Goal: Task Accomplishment & Management: Manage account settings

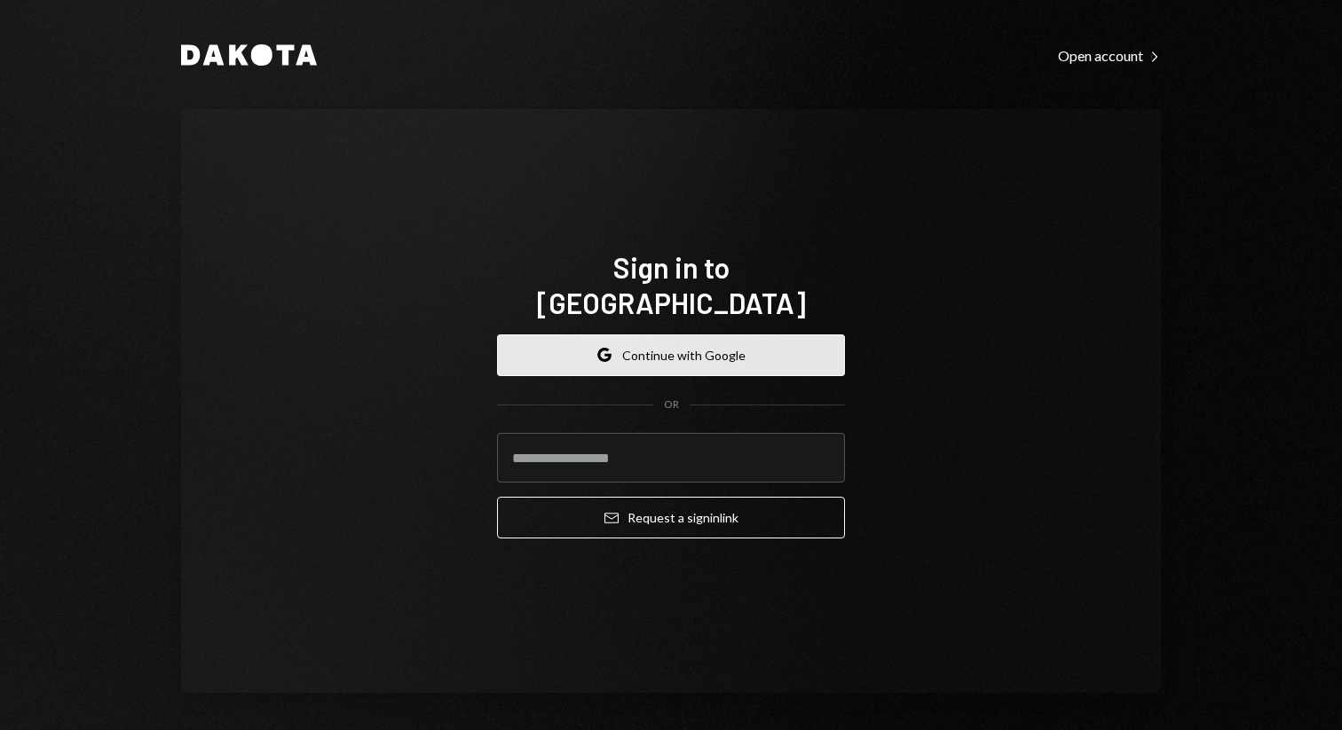
click at [672, 335] on button "Google Continue with Google" at bounding box center [671, 356] width 348 height 42
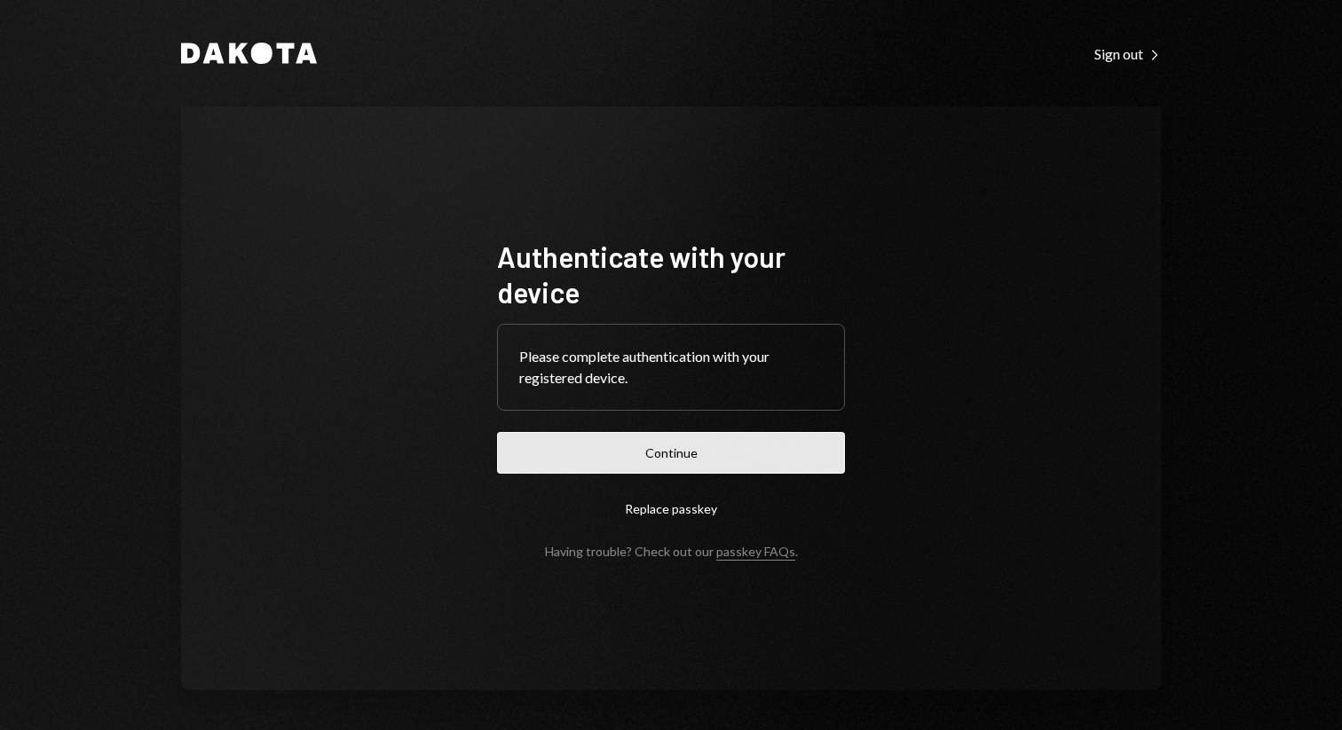
click at [674, 454] on button "Continue" at bounding box center [671, 453] width 348 height 42
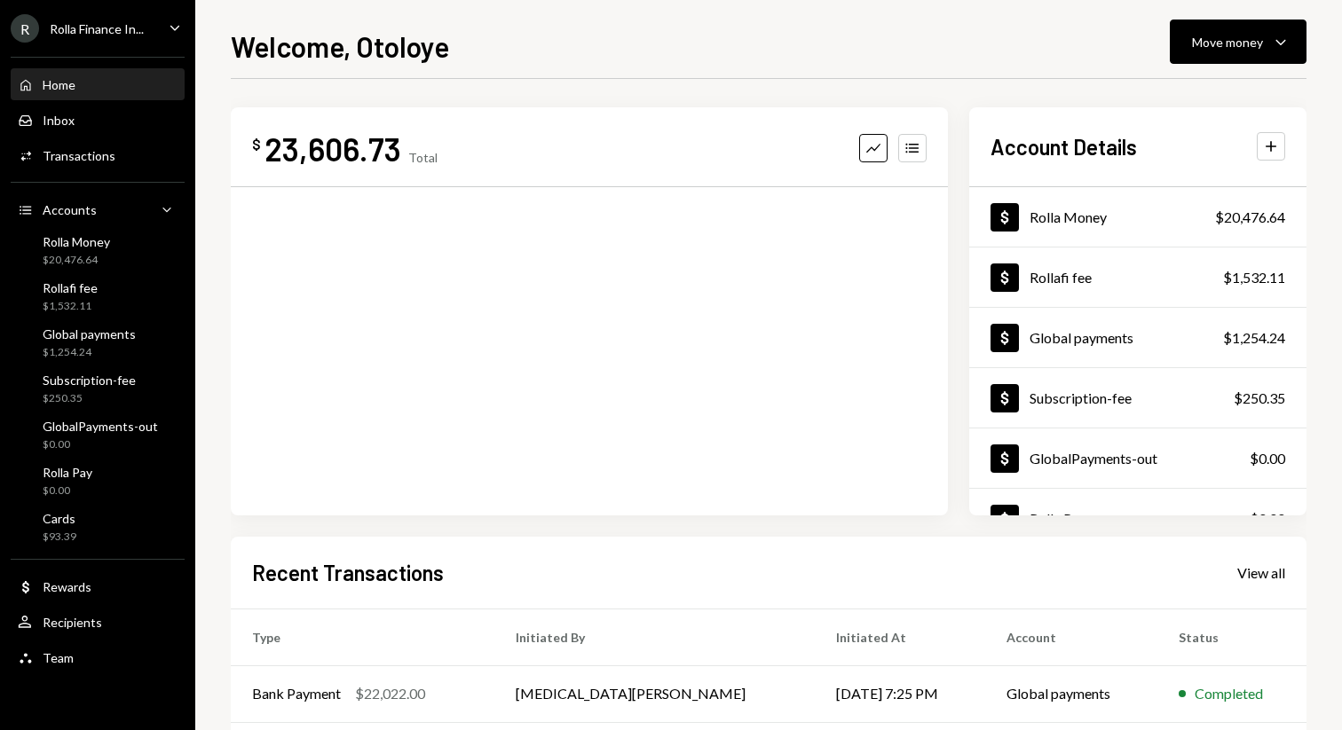
click at [394, 45] on h1 "Welcome, Otoloye" at bounding box center [340, 45] width 218 height 35
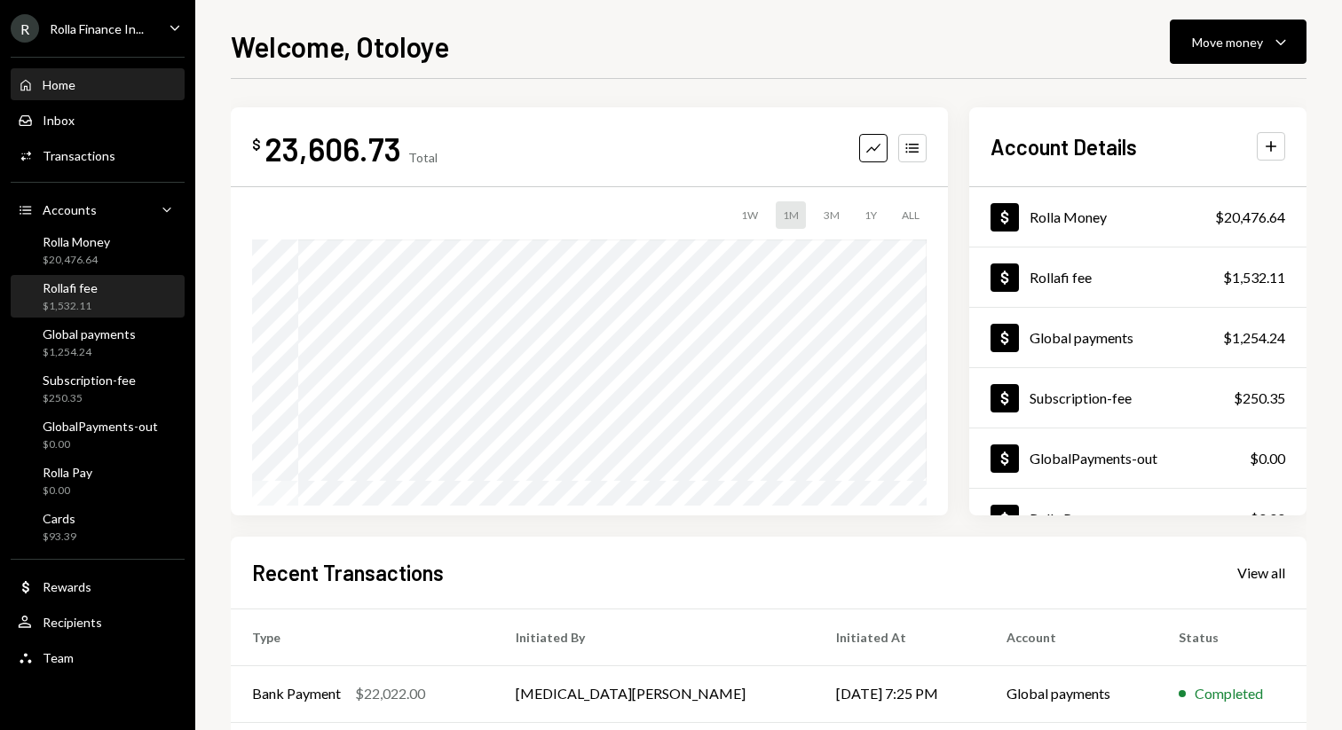
click at [130, 292] on div "Rollafi fee $1,532.11" at bounding box center [98, 297] width 160 height 34
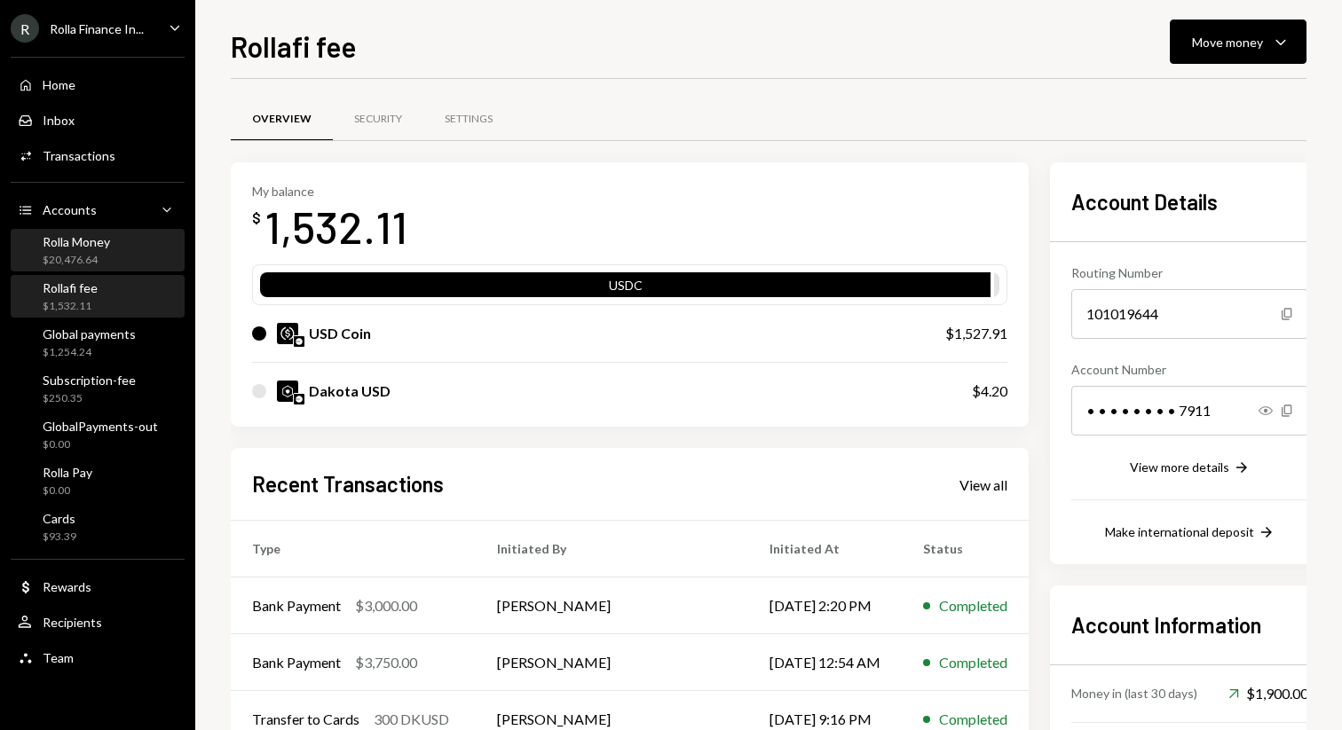
click at [76, 249] on div "Rolla Money $20,476.64" at bounding box center [76, 251] width 67 height 34
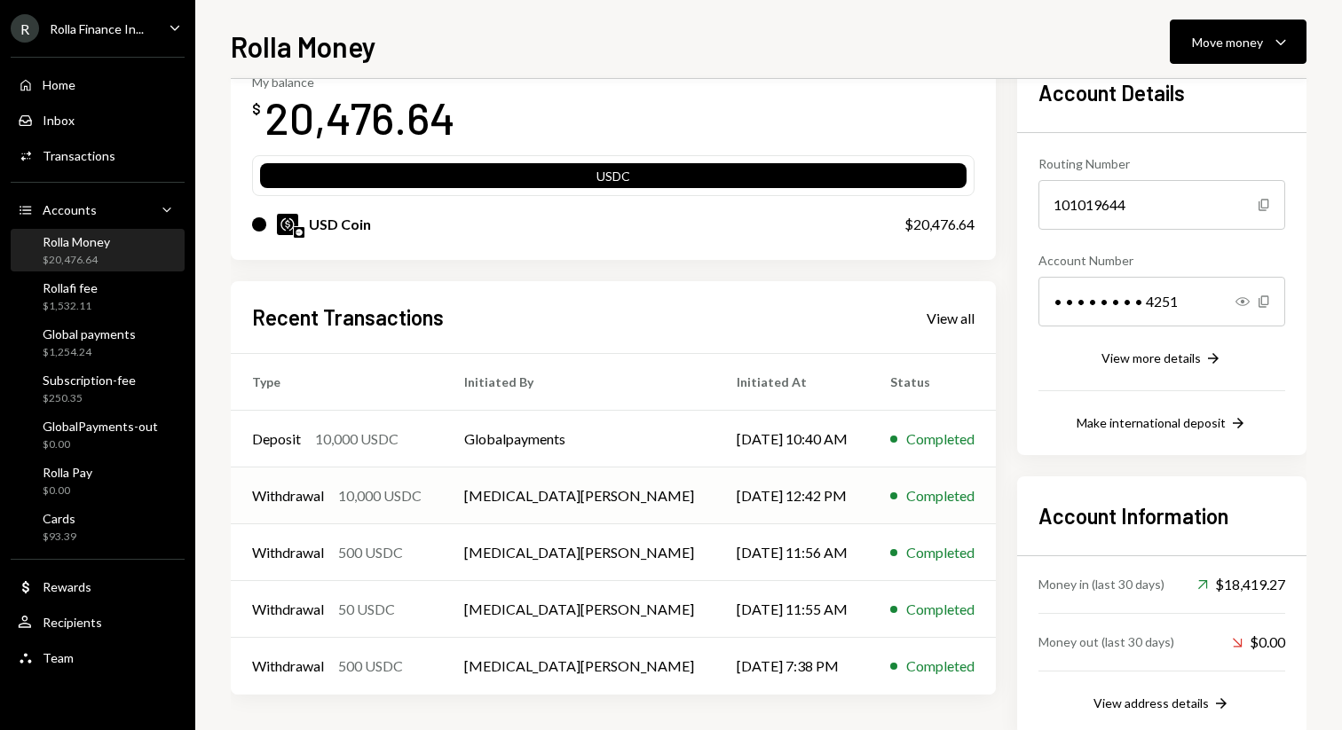
scroll to position [150, 0]
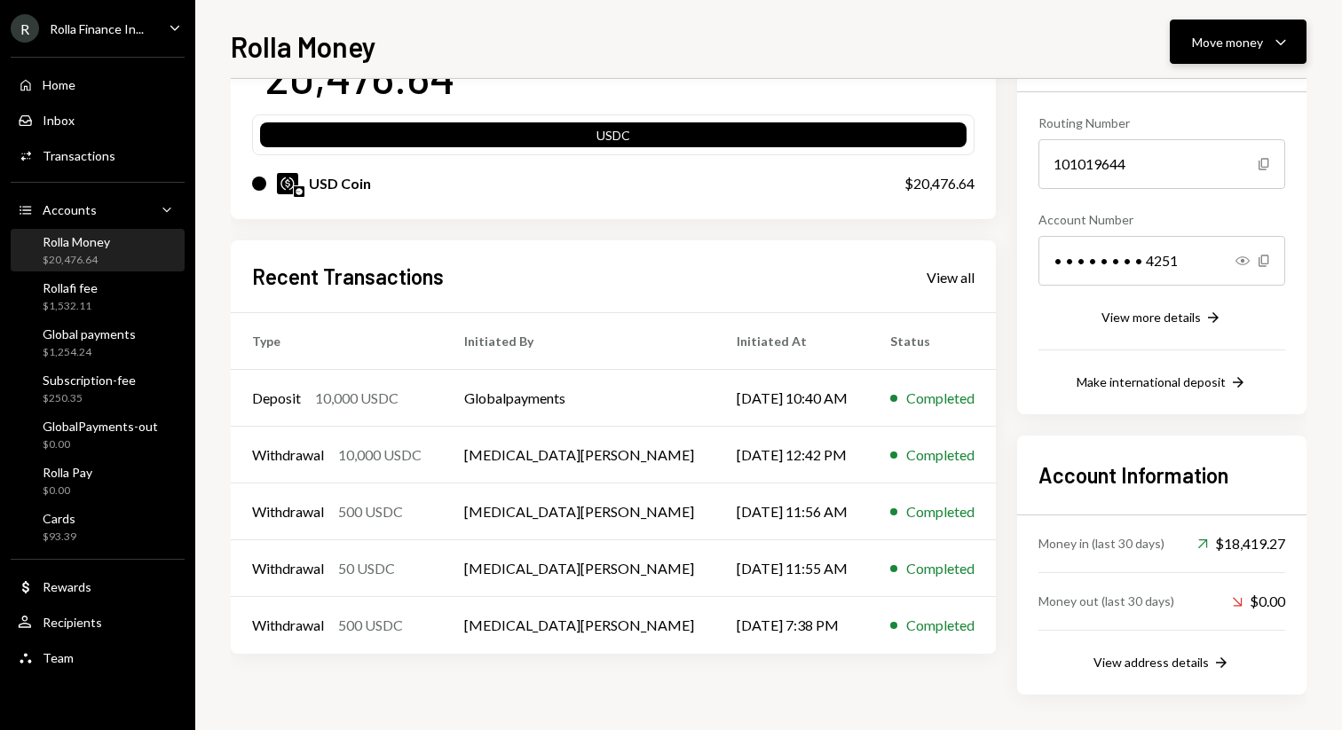
click at [1213, 54] on button "Move money Caret Down" at bounding box center [1238, 42] width 137 height 44
click at [1211, 136] on div "Transfer" at bounding box center [1224, 135] width 130 height 19
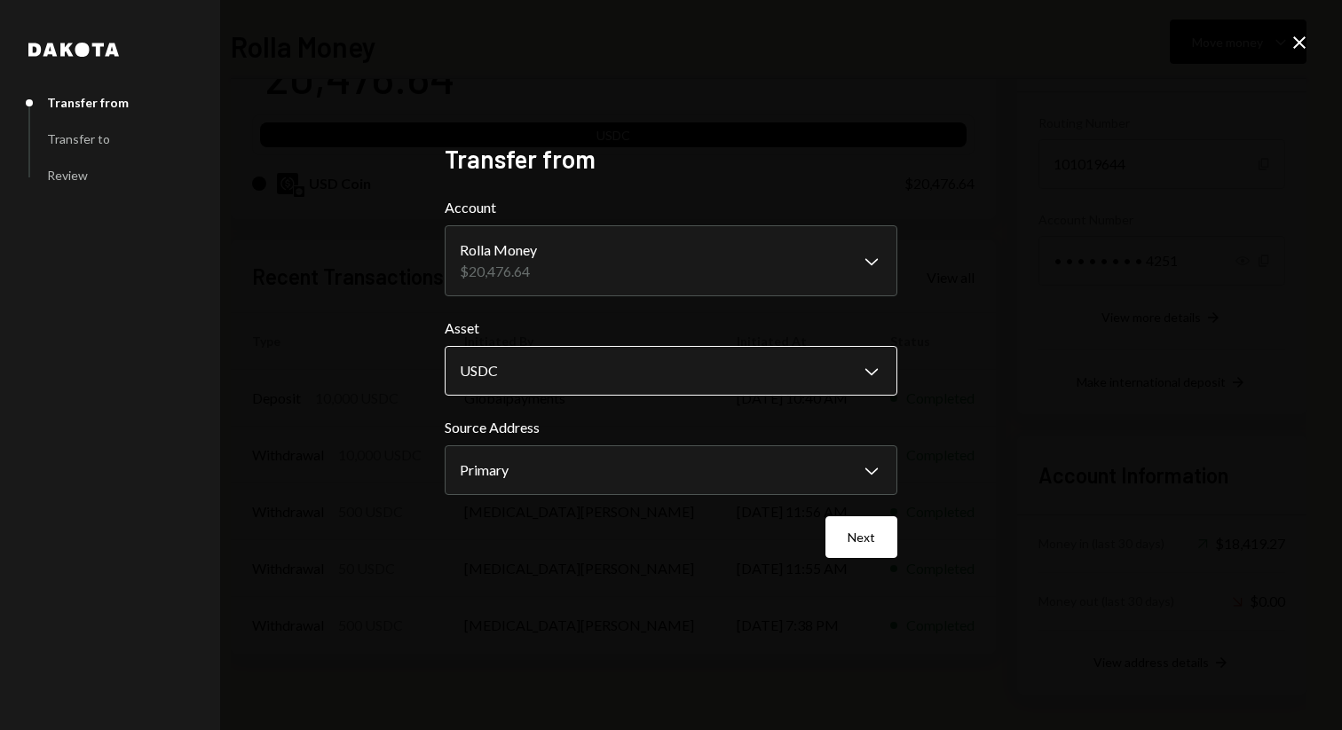
click at [802, 370] on body "R Rolla Finance In... Caret Down Home Home Inbox Inbox Activities Transactions …" at bounding box center [671, 365] width 1342 height 730
click at [866, 538] on button "Next" at bounding box center [861, 537] width 72 height 42
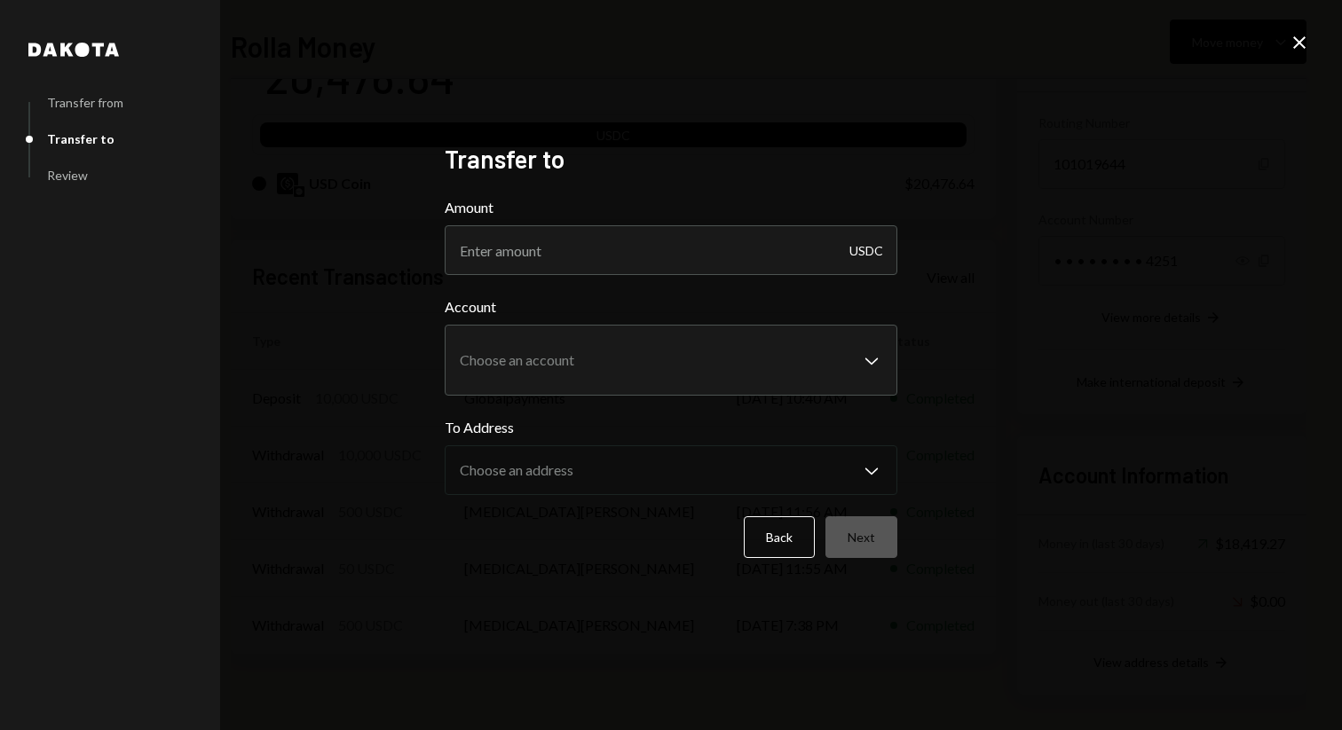
click at [1291, 49] on icon "Close" at bounding box center [1298, 42] width 21 height 21
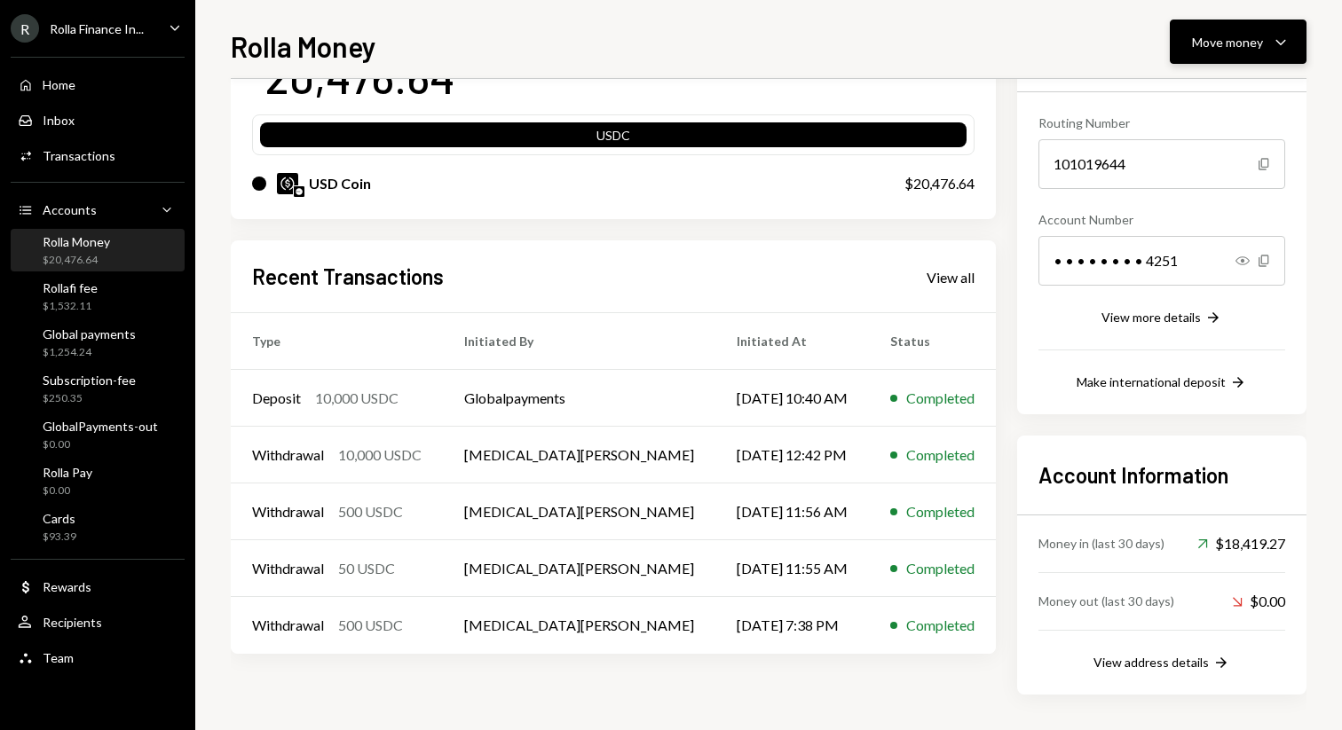
click at [1217, 31] on div "Move money Caret Down" at bounding box center [1238, 41] width 92 height 21
click at [1172, 94] on div "Send" at bounding box center [1224, 95] width 130 height 19
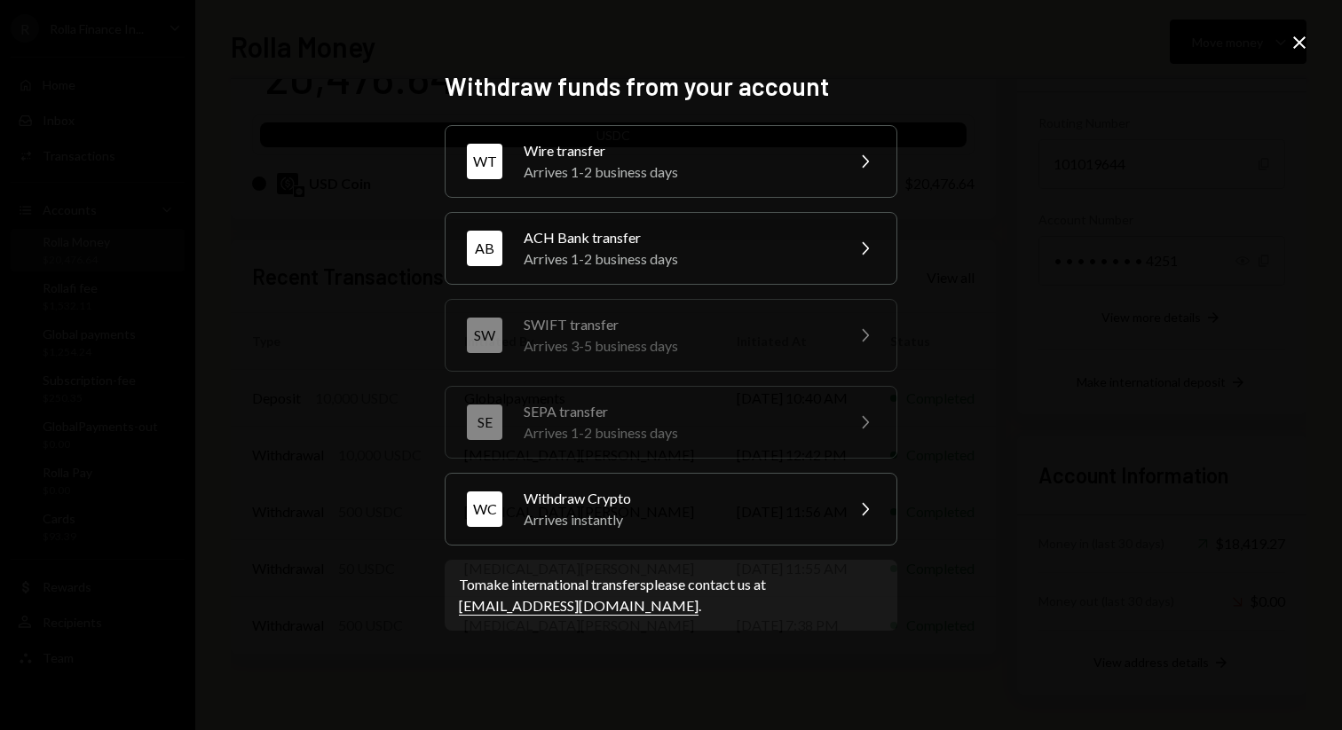
click at [1304, 32] on icon "Close" at bounding box center [1298, 42] width 21 height 21
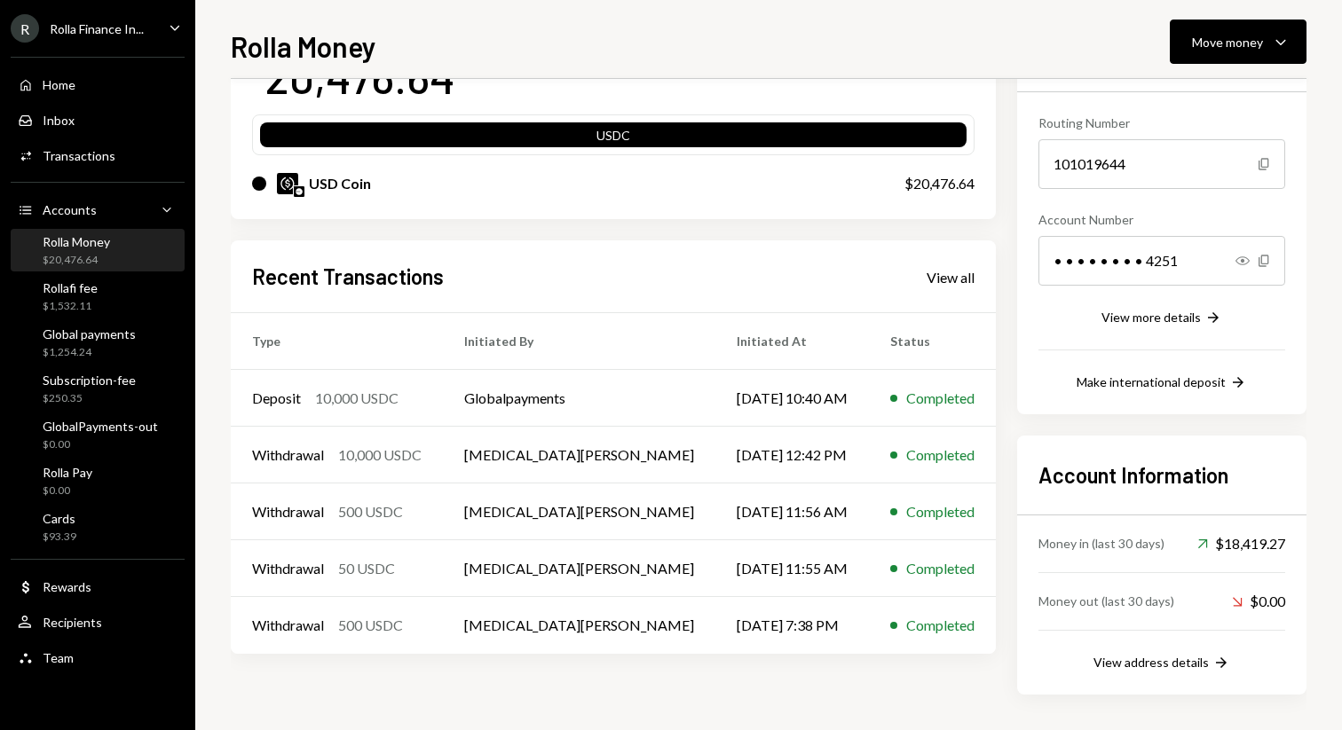
click at [106, 245] on div "Rolla Money" at bounding box center [76, 241] width 67 height 15
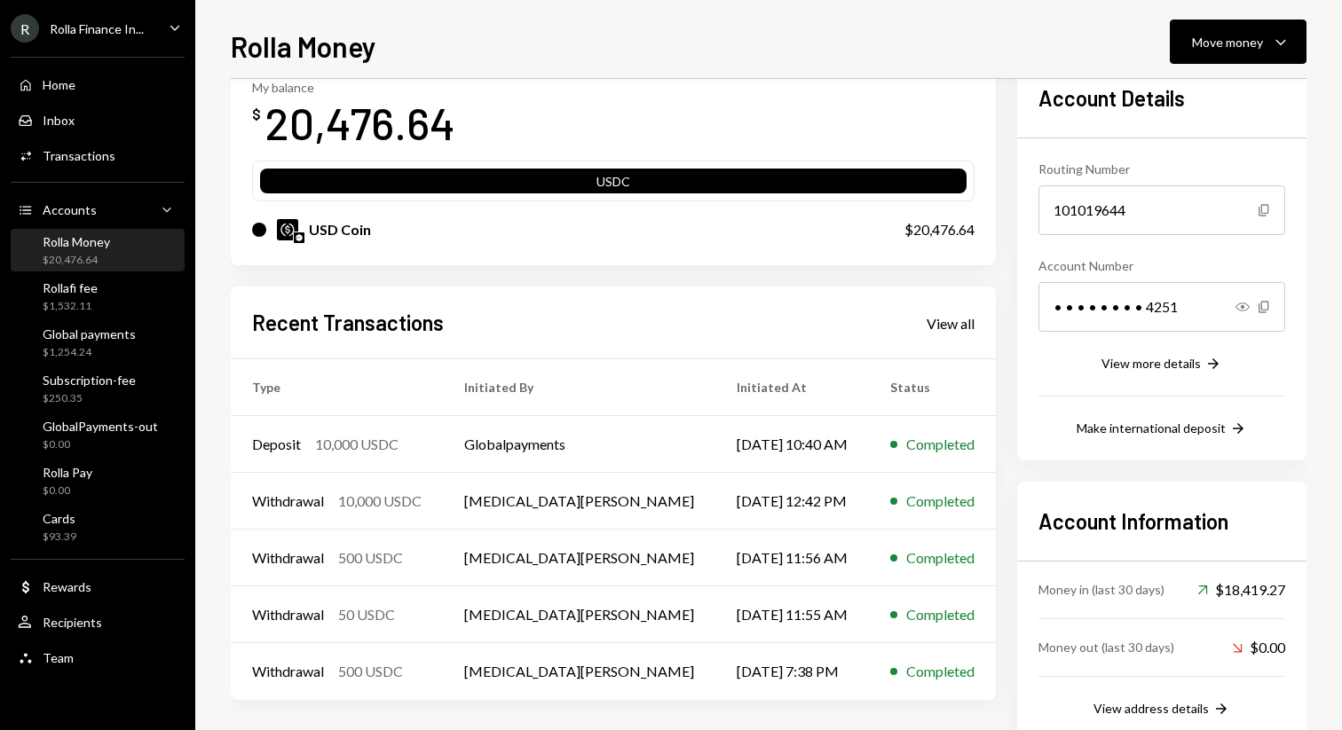
scroll to position [92, 0]
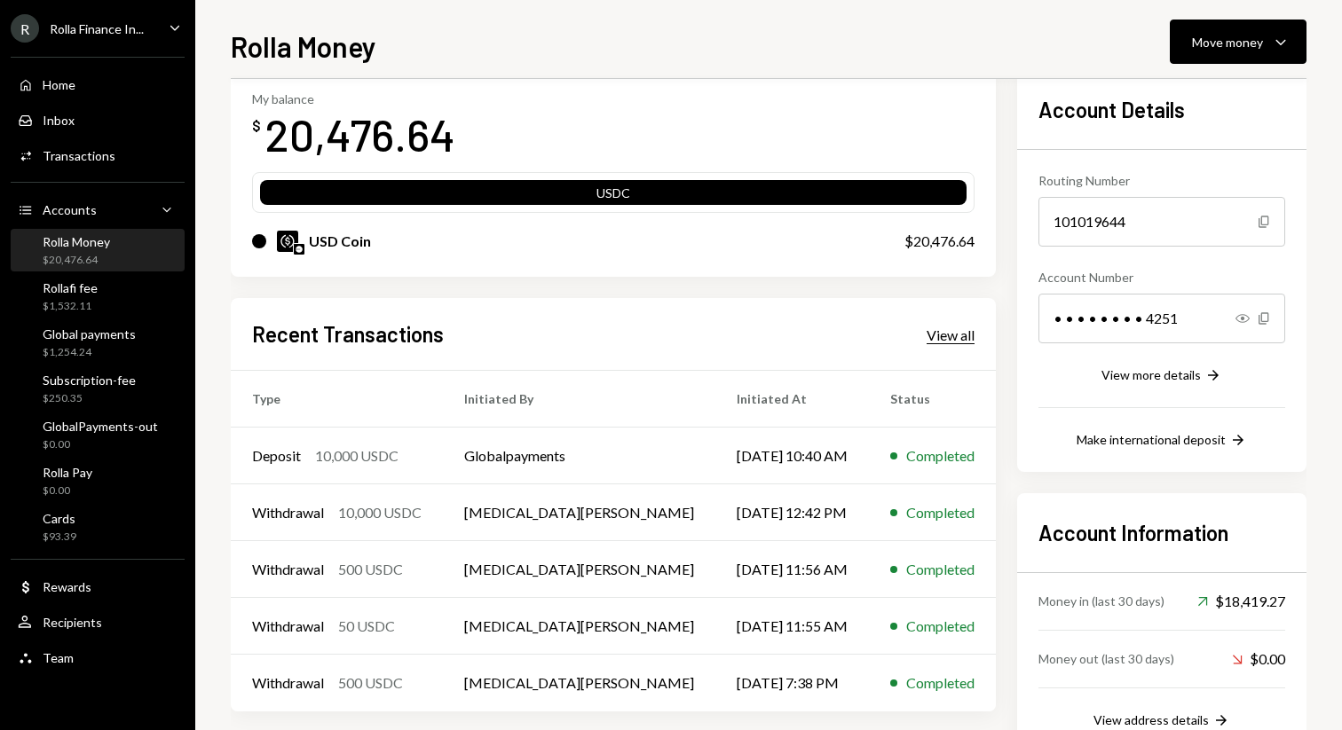
click at [926, 333] on div "View all" at bounding box center [950, 336] width 48 height 18
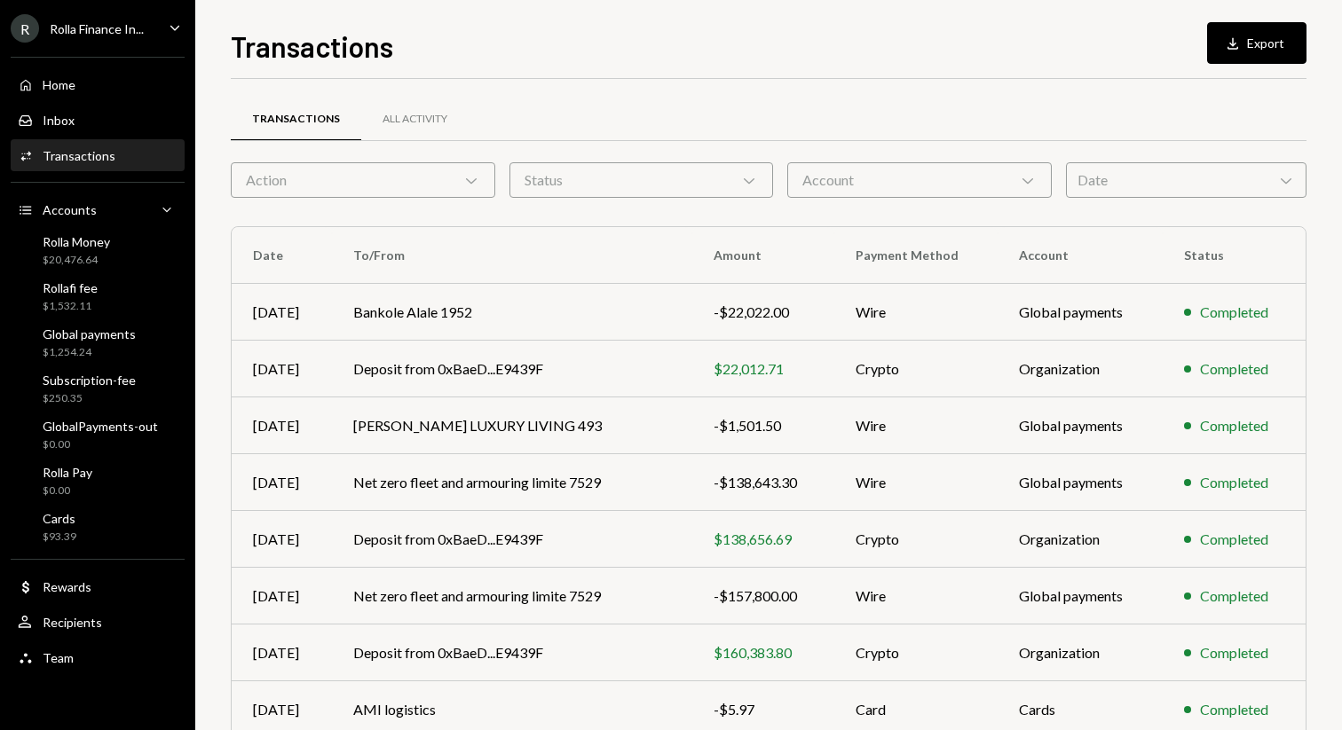
click at [878, 164] on div "Account Chevron Down" at bounding box center [919, 179] width 264 height 35
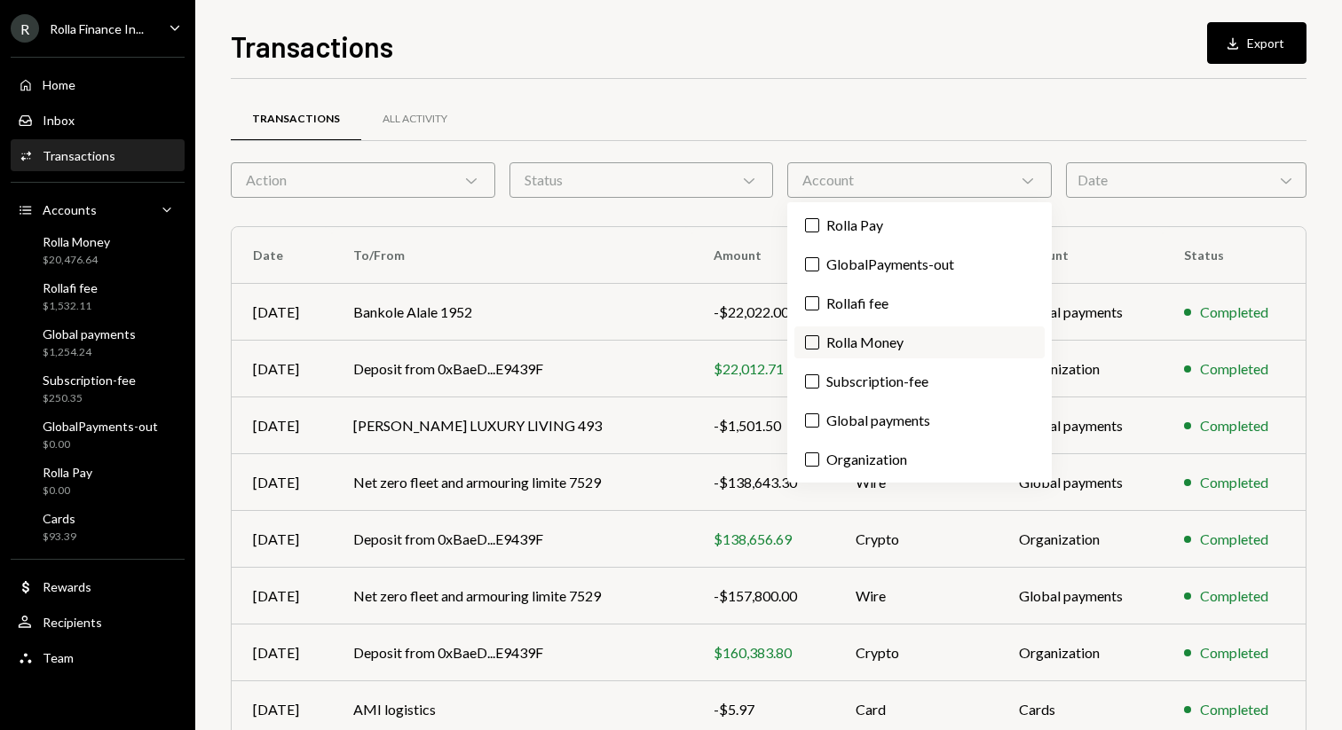
click at [865, 345] on label "Rolla Money" at bounding box center [919, 343] width 250 height 32
click at [819, 345] on button "Rolla Money" at bounding box center [812, 342] width 14 height 14
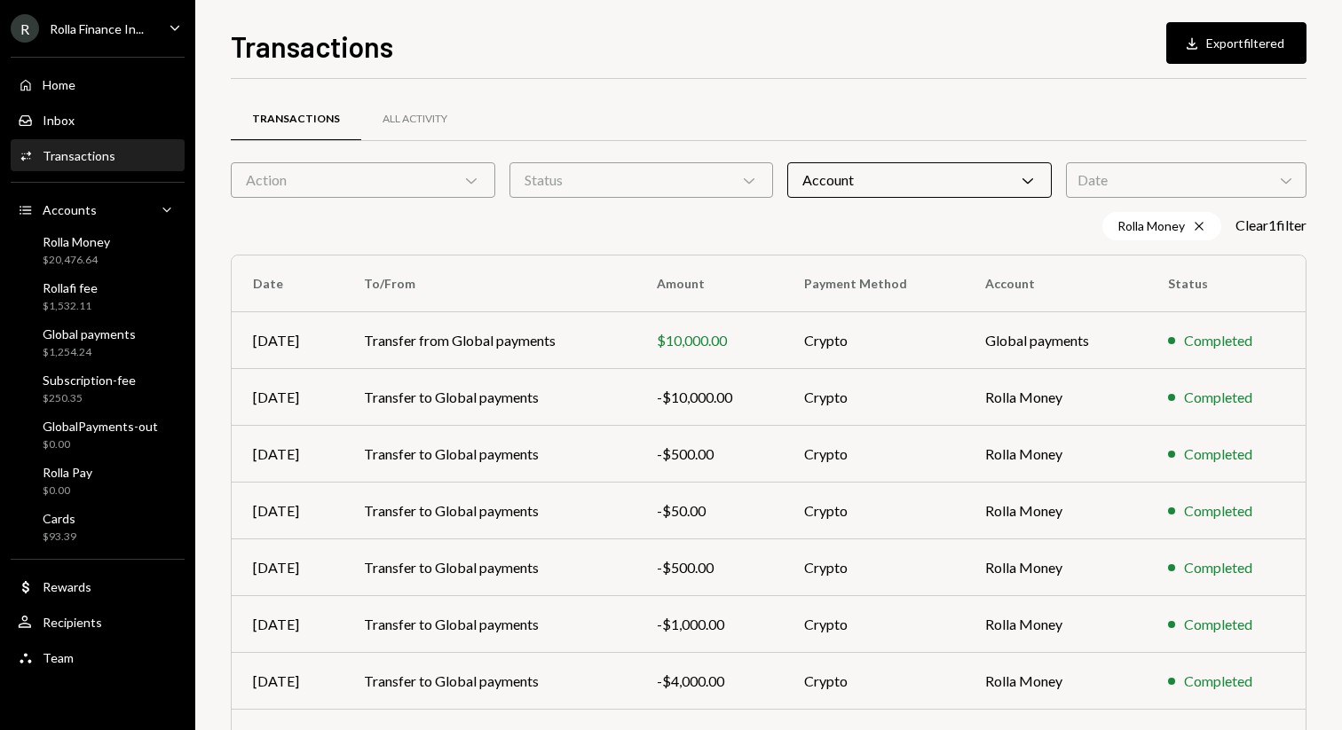
click at [852, 122] on div "Transactions All Activity" at bounding box center [769, 119] width 1076 height 45
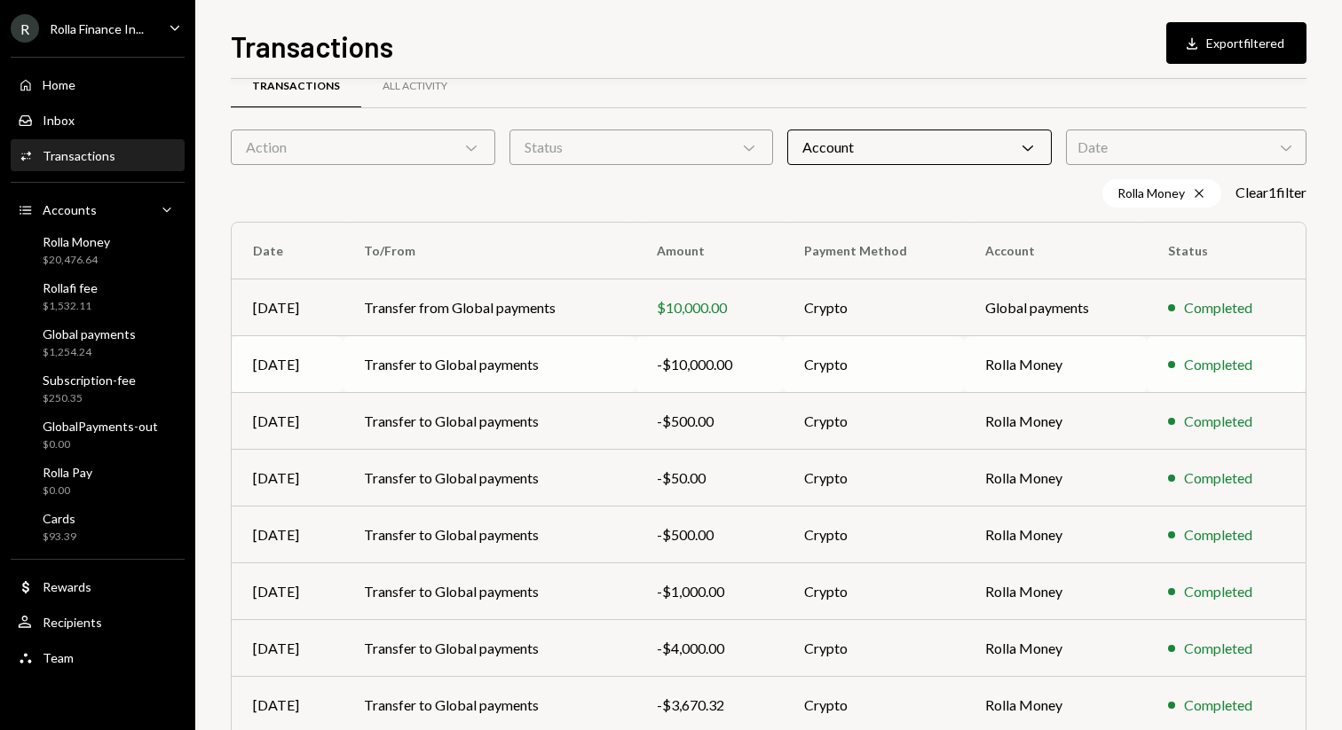
scroll to position [6, 0]
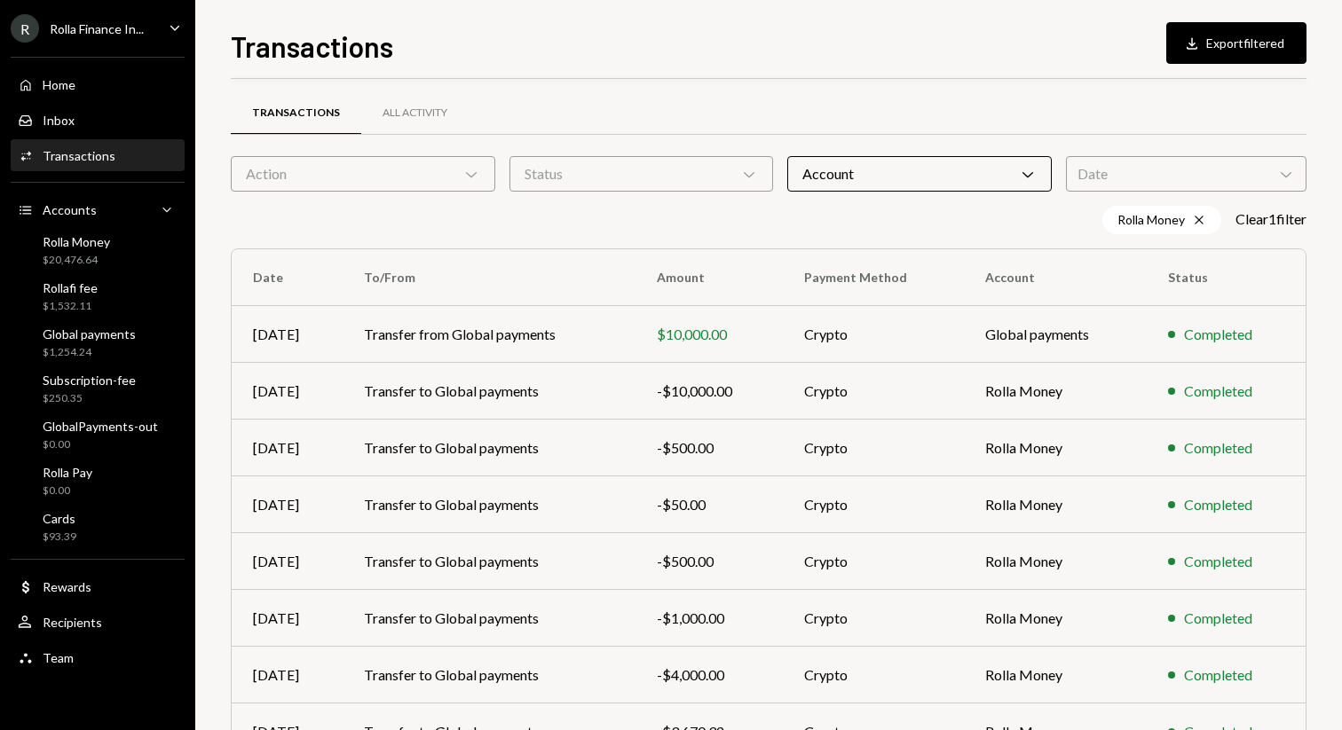
click at [876, 158] on div "Account Chevron Down" at bounding box center [919, 173] width 264 height 35
click at [678, 167] on div "Status Chevron Down" at bounding box center [641, 173] width 264 height 35
click at [439, 160] on div "Action Chevron Down" at bounding box center [363, 173] width 264 height 35
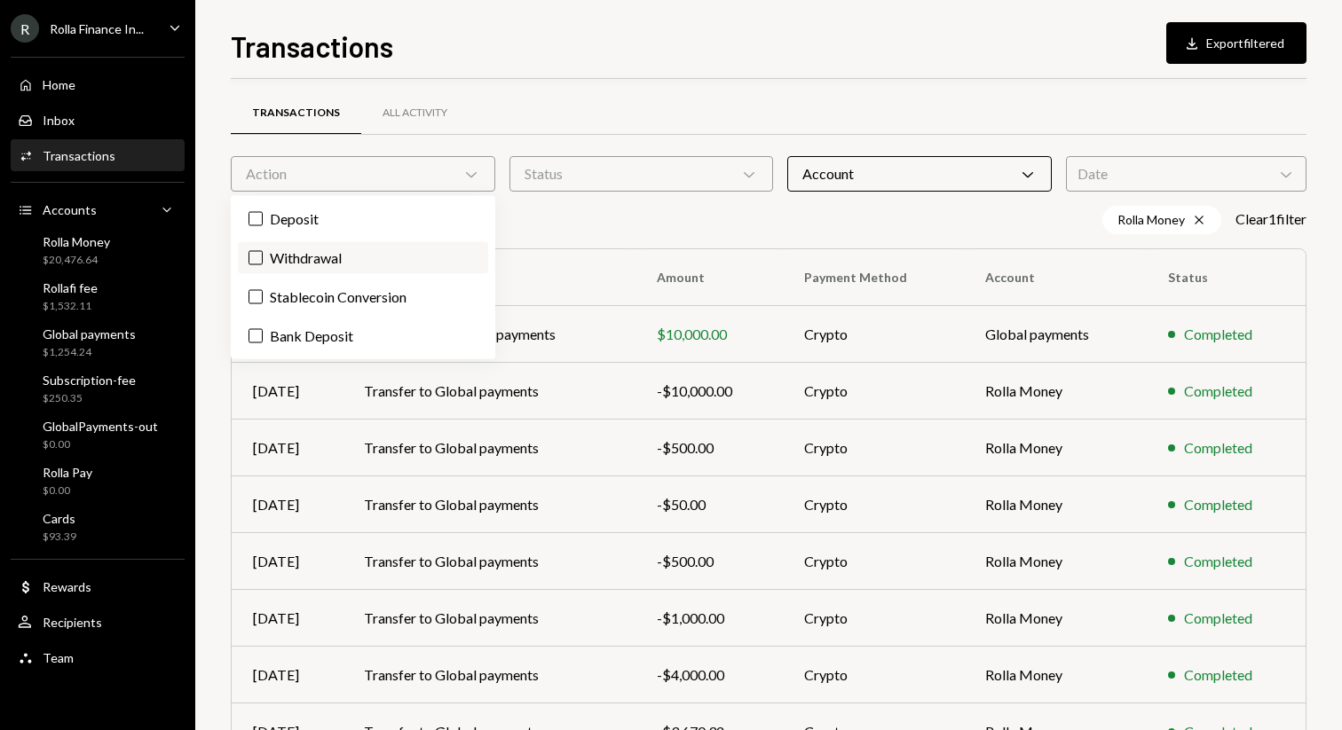
click at [332, 250] on label "Withdrawal" at bounding box center [363, 258] width 250 height 32
click at [263, 251] on button "Withdrawal" at bounding box center [255, 258] width 14 height 14
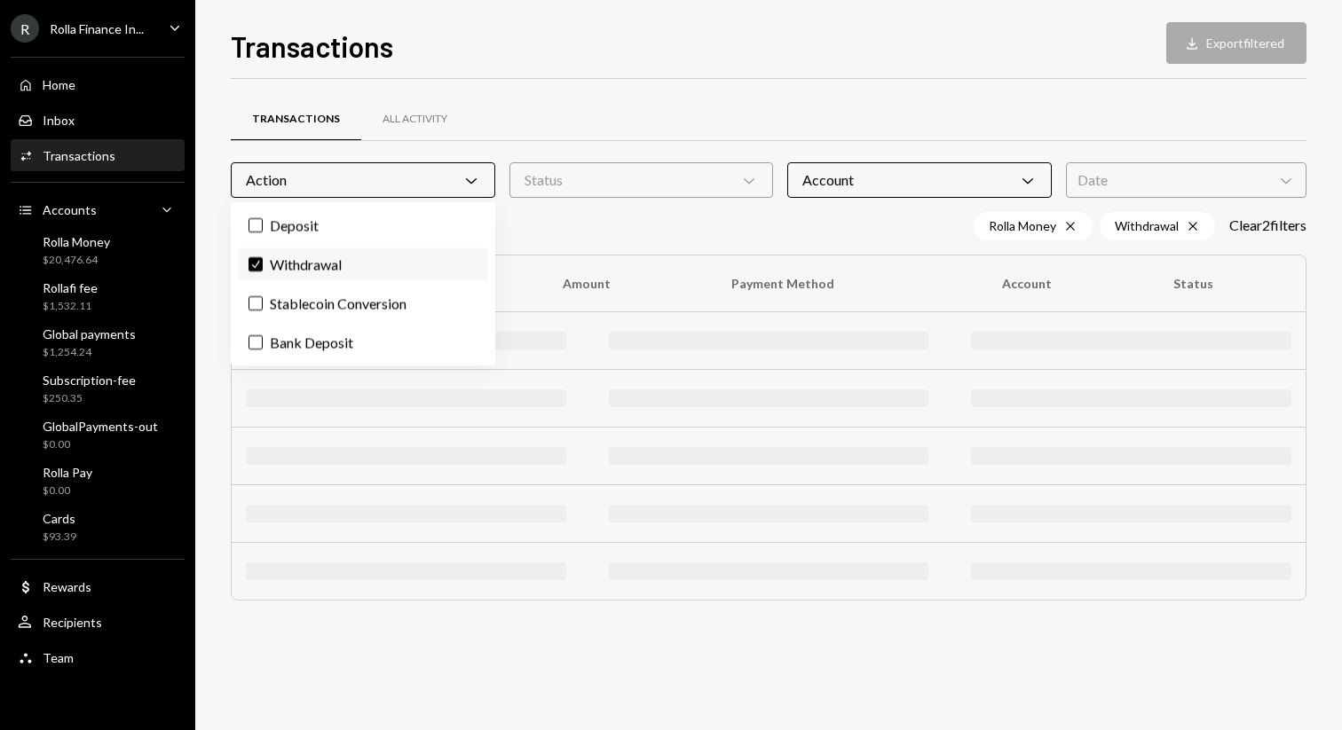
scroll to position [0, 0]
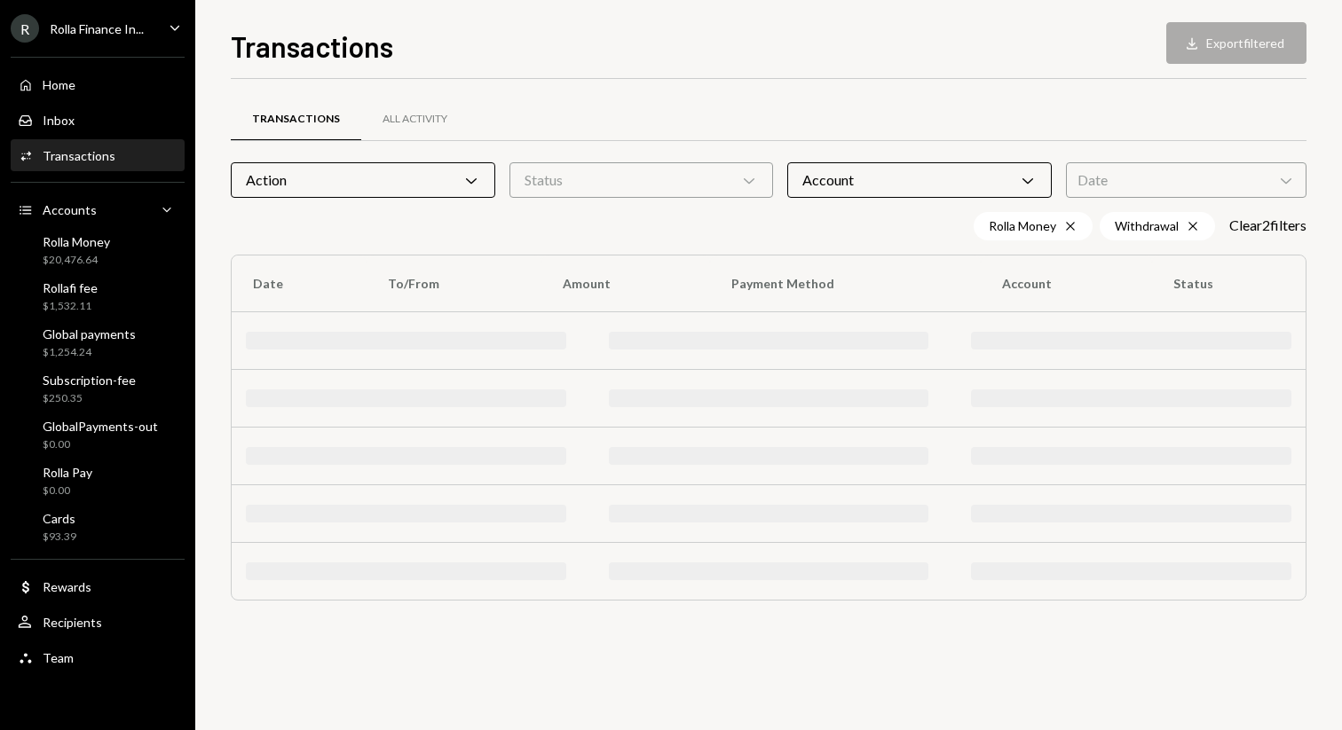
click at [607, 220] on div "Rolla Money Cross Withdrawal Cross Clear 2 filter s" at bounding box center [769, 226] width 1076 height 28
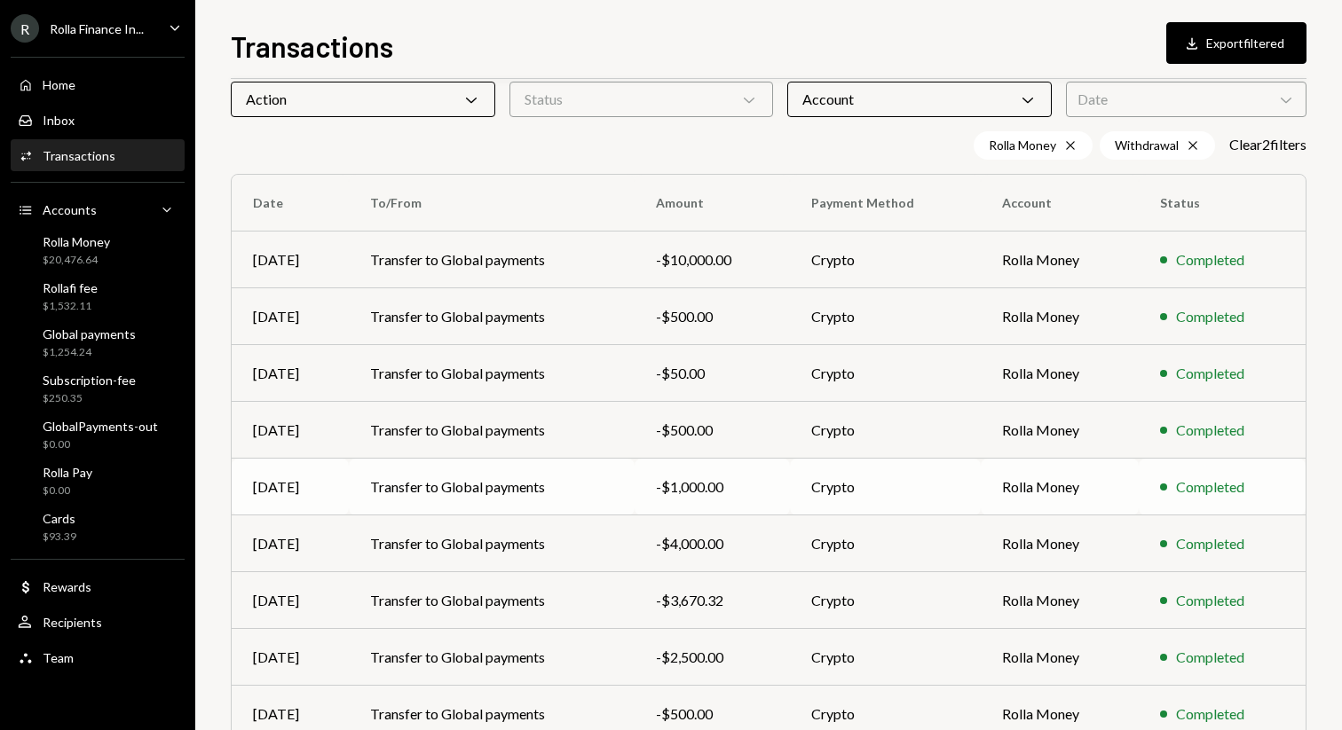
scroll to position [225, 0]
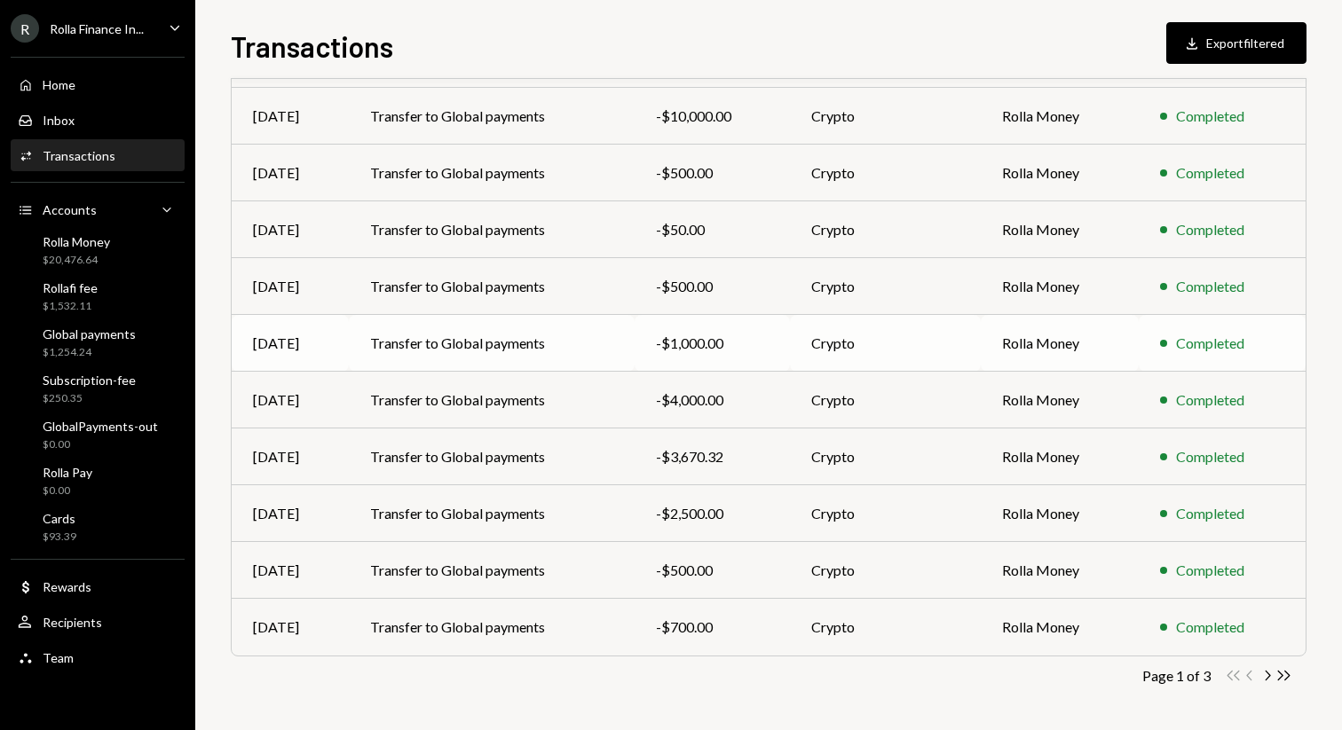
click at [912, 349] on td "Crypto" at bounding box center [886, 343] width 192 height 57
